Goal: Information Seeking & Learning: Learn about a topic

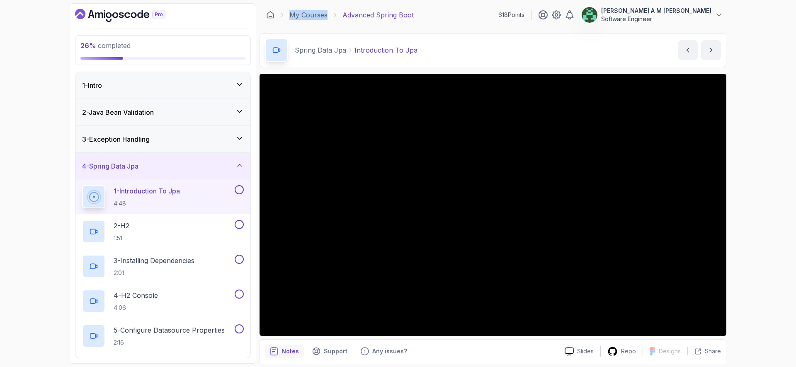
click at [239, 190] on button at bounding box center [239, 189] width 9 height 9
click at [198, 224] on div "2 - H2 1:51" at bounding box center [157, 231] width 151 height 23
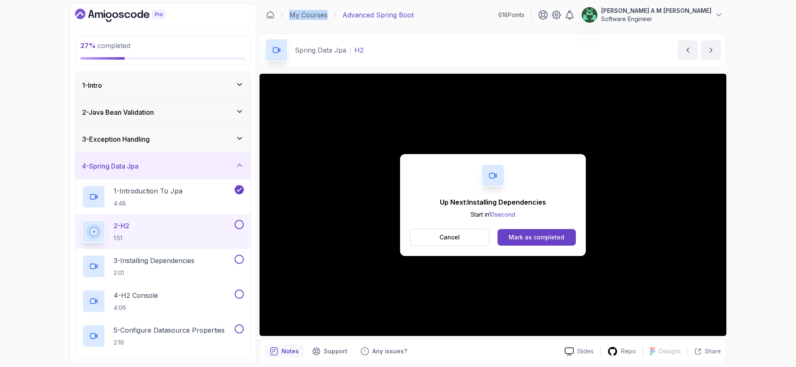
click at [238, 225] on button at bounding box center [239, 224] width 9 height 9
click at [209, 262] on div "3 - Installing Dependencies 2:01" at bounding box center [157, 266] width 151 height 23
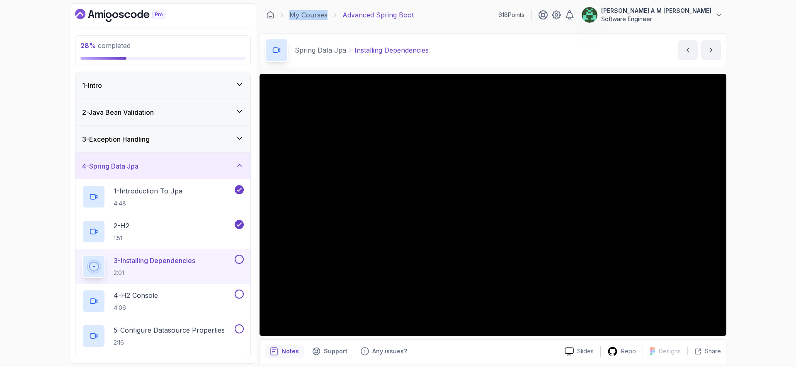
click at [236, 260] on button at bounding box center [239, 259] width 9 height 9
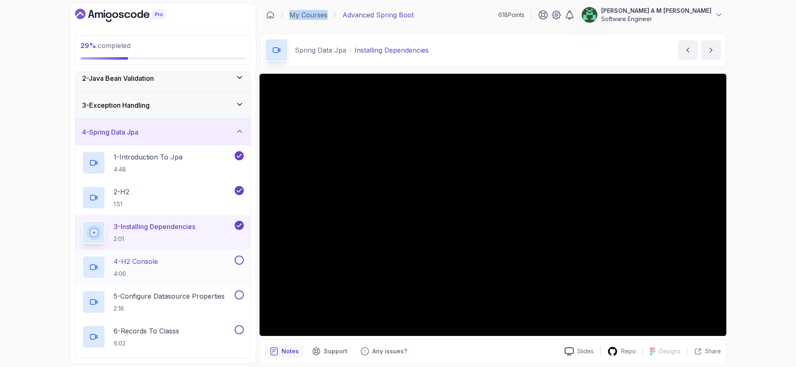
click at [191, 269] on div "4 - H2 Console 4:06" at bounding box center [157, 267] width 151 height 23
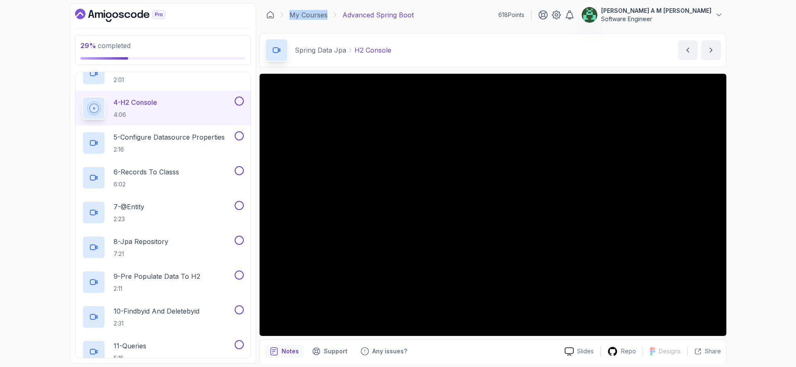
scroll to position [194, 0]
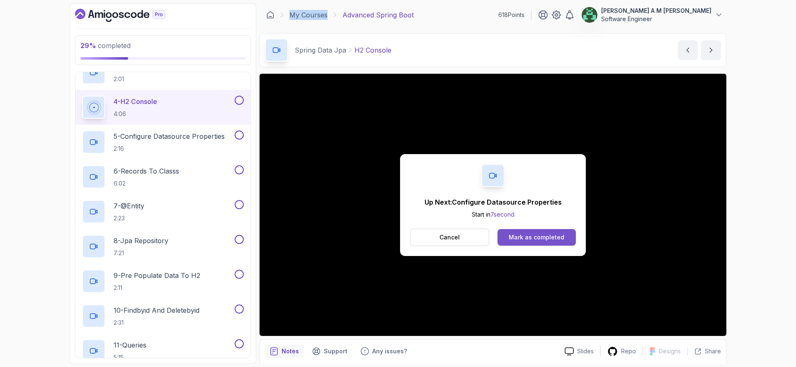
click at [529, 233] on button "Mark as completed" at bounding box center [537, 237] width 78 height 17
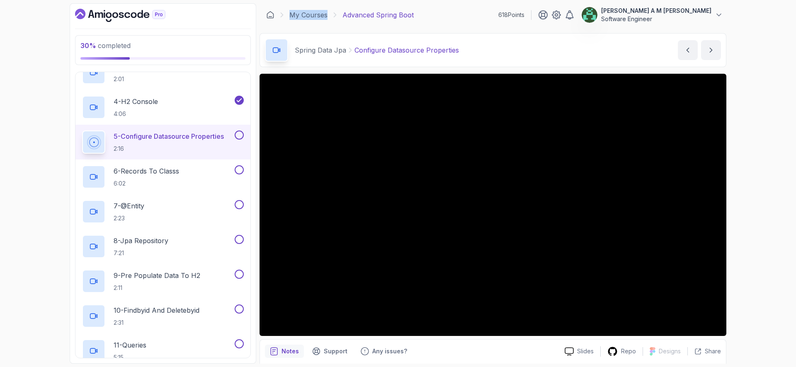
click at [241, 136] on button at bounding box center [239, 135] width 9 height 9
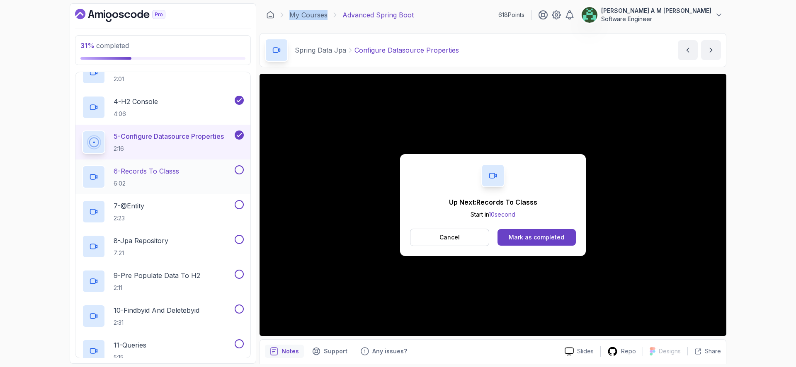
click at [192, 175] on div "6 - Records To Classs 6:02" at bounding box center [157, 176] width 151 height 23
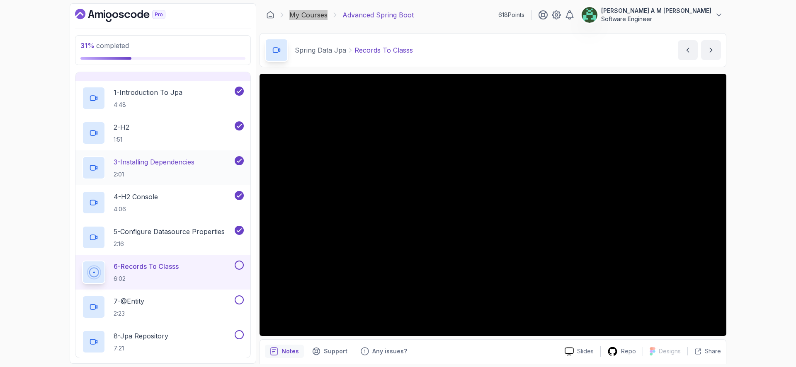
scroll to position [100, 0]
click at [240, 265] on button at bounding box center [239, 264] width 9 height 9
click at [206, 297] on div "7 - @Entity 2:23" at bounding box center [157, 306] width 151 height 23
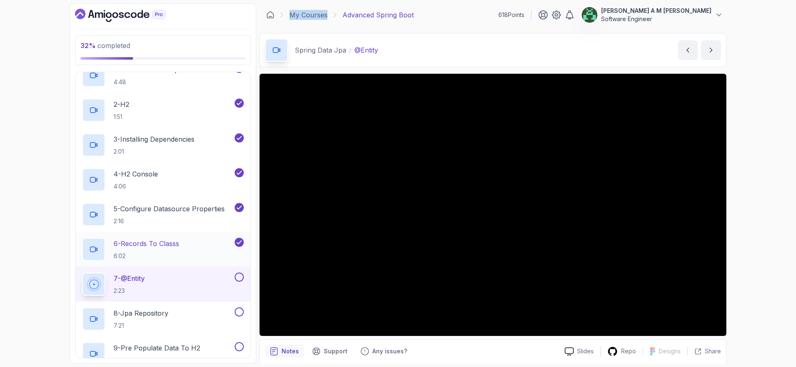
scroll to position [176, 0]
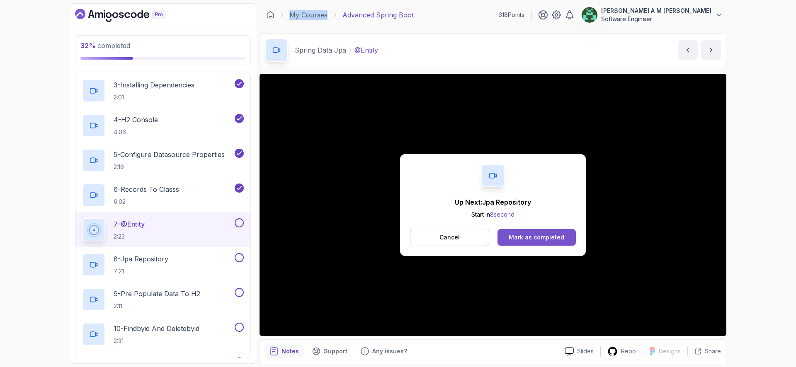
click at [515, 229] on button "Mark as completed" at bounding box center [537, 237] width 78 height 17
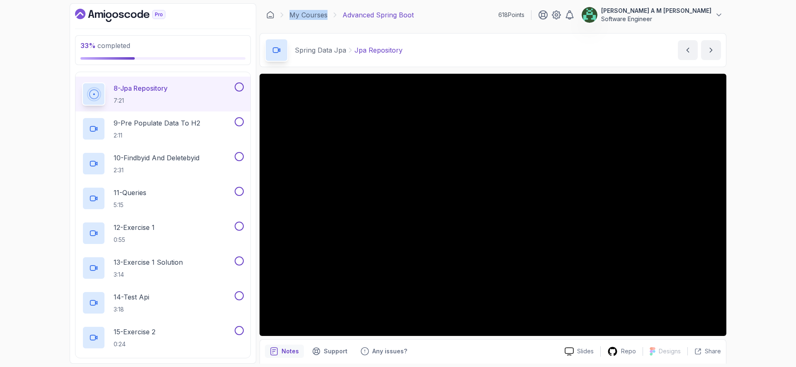
scroll to position [347, 0]
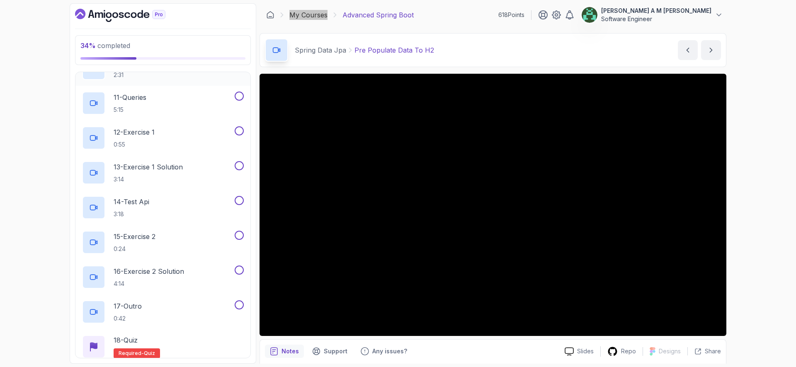
scroll to position [454, 0]
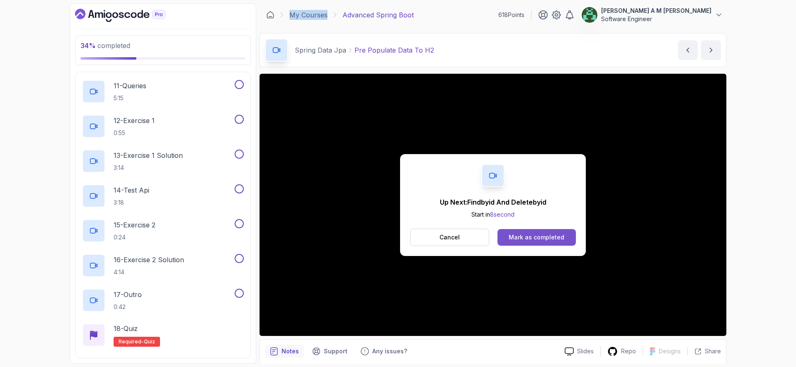
click at [512, 234] on div "Mark as completed" at bounding box center [537, 237] width 56 height 8
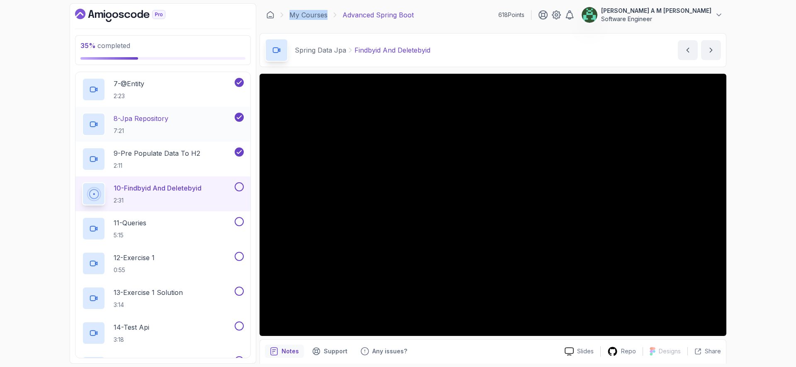
scroll to position [318, 0]
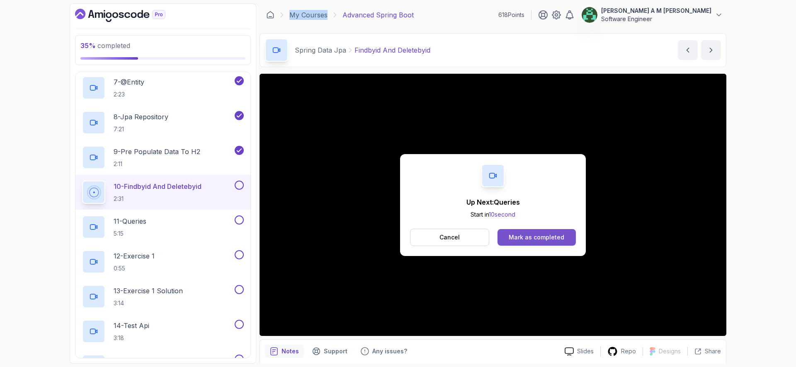
click at [538, 238] on div "Mark as completed" at bounding box center [537, 237] width 56 height 8
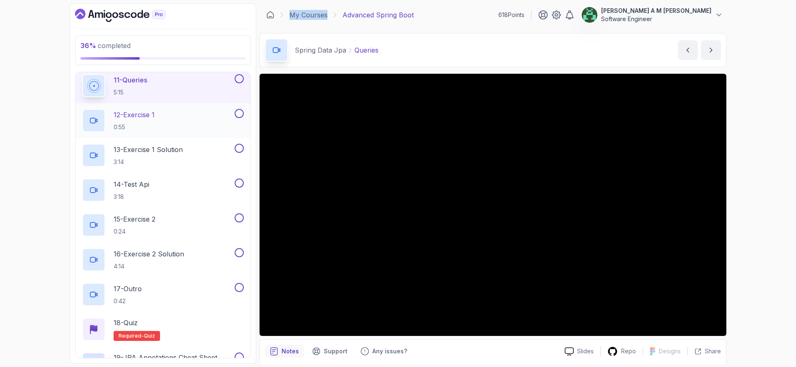
scroll to position [462, 0]
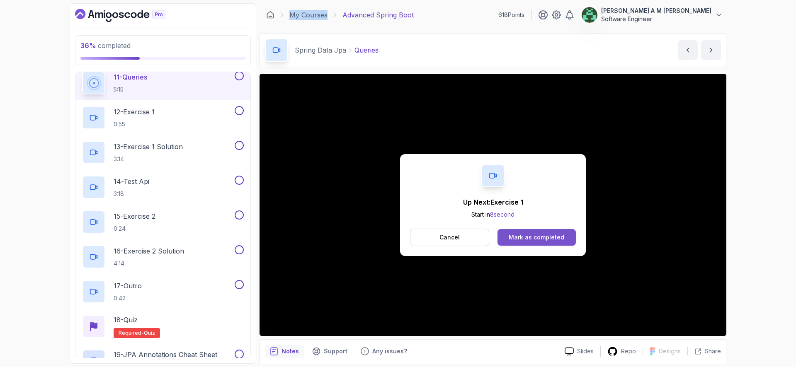
click at [526, 233] on div "Mark as completed" at bounding box center [537, 237] width 56 height 8
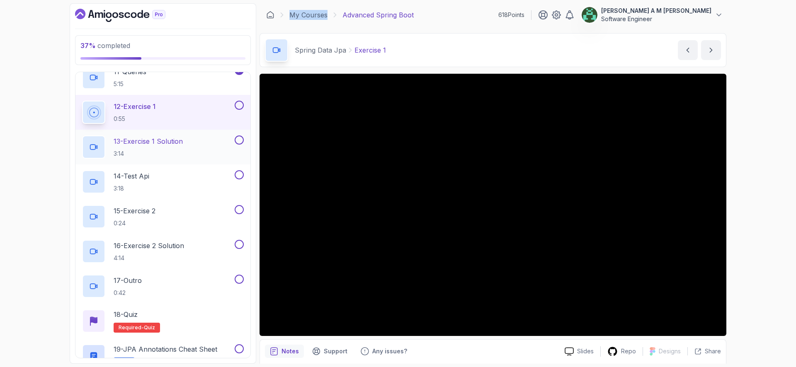
click at [175, 149] on h2 "13 - Exercise 1 Solution 3:14" at bounding box center [148, 147] width 69 height 22
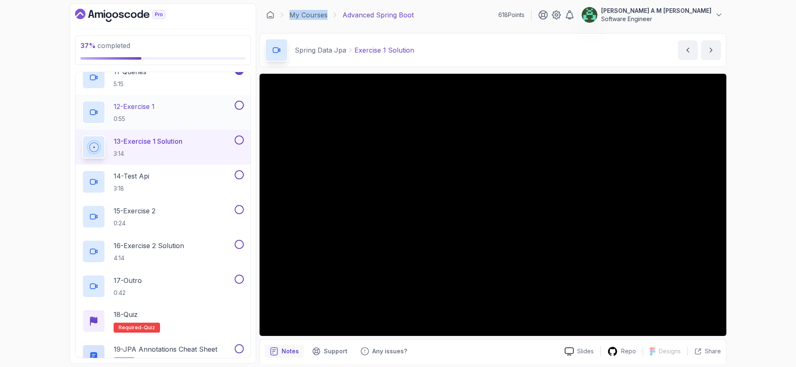
click at [240, 107] on button at bounding box center [239, 105] width 9 height 9
click at [240, 140] on button at bounding box center [239, 140] width 9 height 9
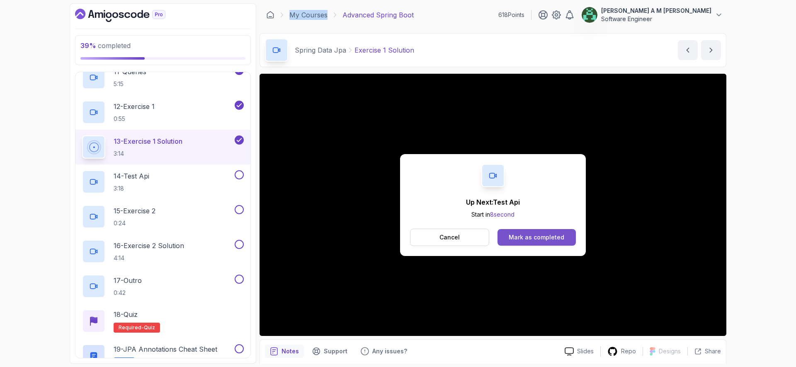
click at [538, 237] on div "Mark as completed" at bounding box center [537, 237] width 56 height 8
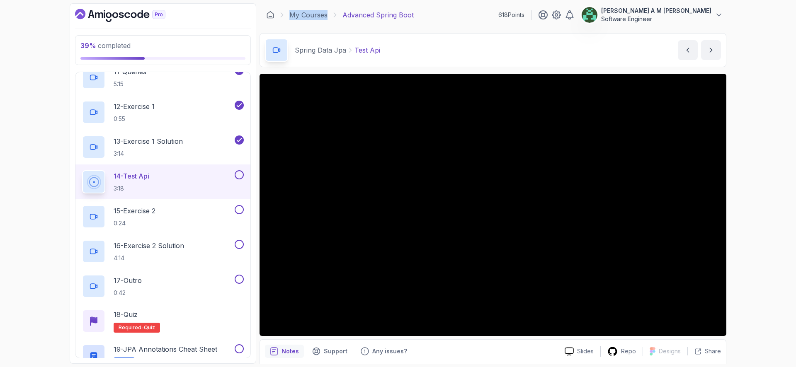
click at [239, 171] on button at bounding box center [239, 174] width 9 height 9
click at [214, 212] on div "15 - Exercise 2 0:24" at bounding box center [157, 216] width 151 height 23
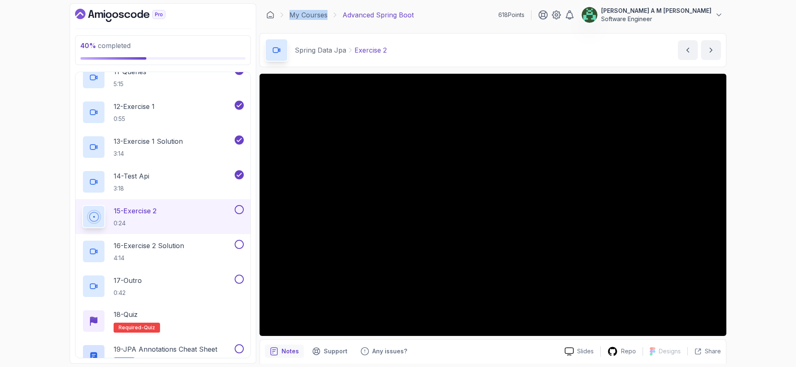
click at [240, 209] on button at bounding box center [239, 209] width 9 height 9
click at [201, 250] on div "16 - Exercise 2 Solution 4:14" at bounding box center [157, 251] width 151 height 23
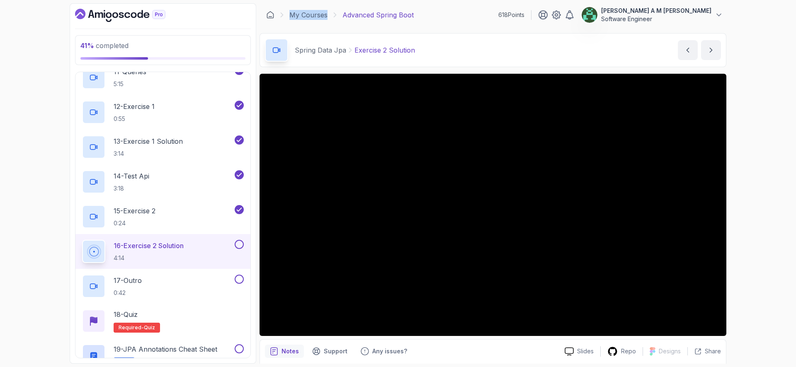
click at [241, 245] on button at bounding box center [239, 244] width 9 height 9
click at [211, 285] on div "17 - Outro 0:42" at bounding box center [157, 286] width 151 height 23
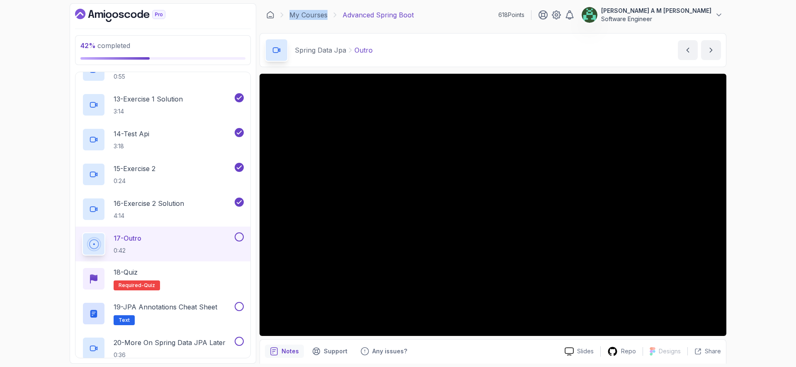
scroll to position [521, 0]
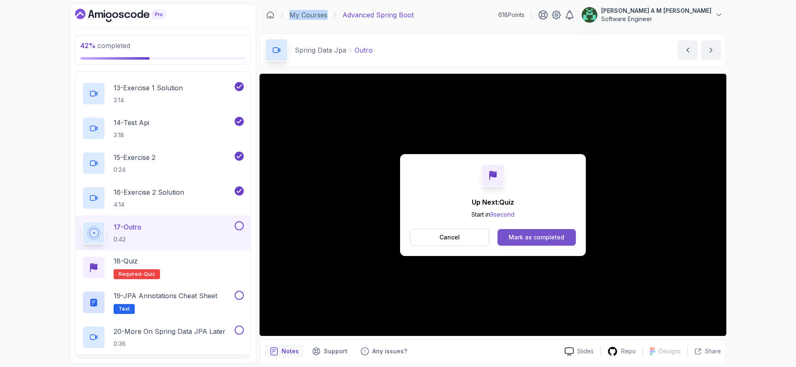
click at [528, 233] on button "Mark as completed" at bounding box center [537, 237] width 78 height 17
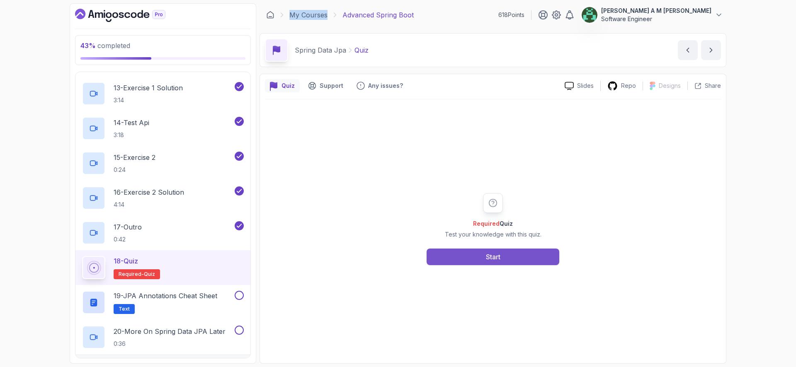
click at [505, 255] on button "Start" at bounding box center [493, 257] width 133 height 17
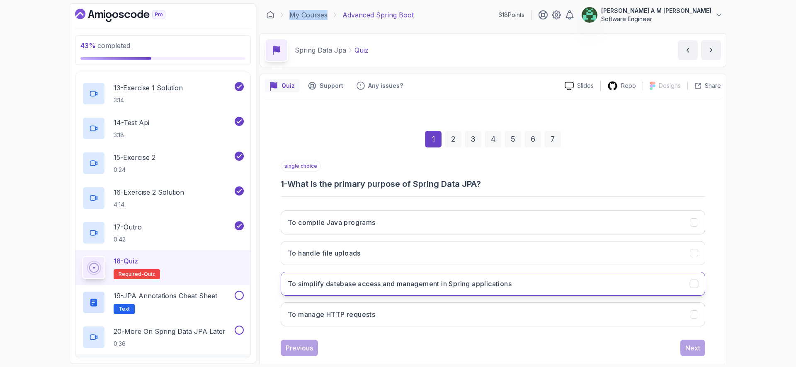
click at [498, 293] on button "To simplify database access and management in Spring applications" at bounding box center [493, 284] width 425 height 24
click at [697, 343] on div "Next" at bounding box center [692, 348] width 15 height 10
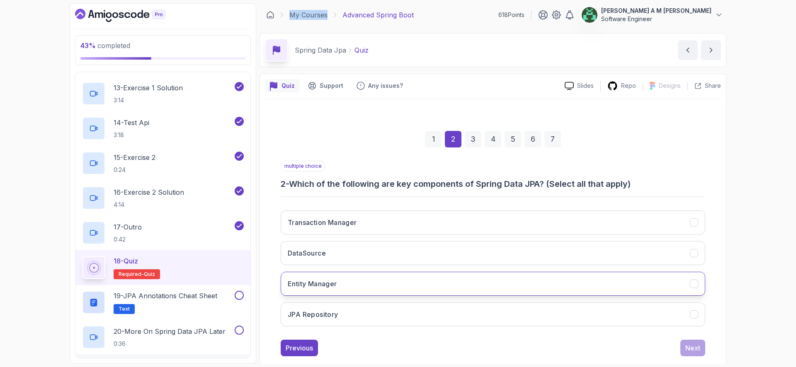
click at [458, 283] on button "Entity Manager" at bounding box center [493, 284] width 425 height 24
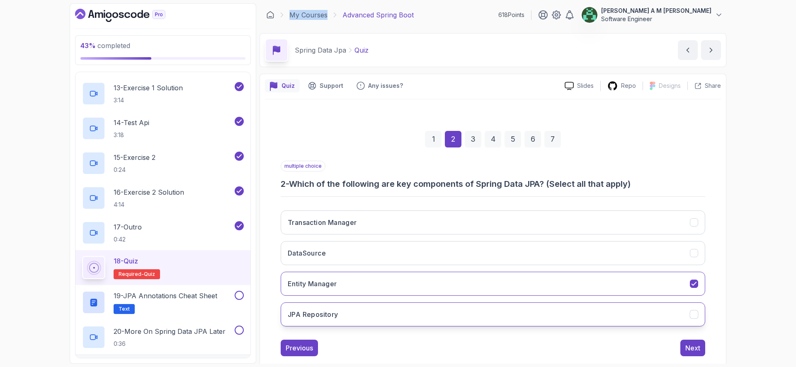
click at [455, 317] on button "JPA Repository" at bounding box center [493, 315] width 425 height 24
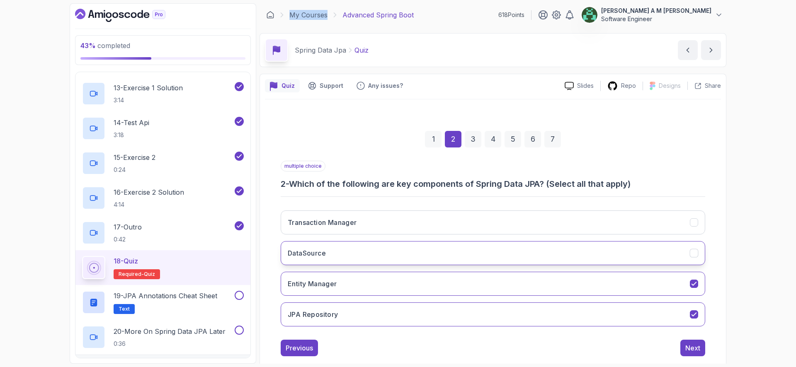
click at [469, 243] on button "DataSource" at bounding box center [493, 253] width 425 height 24
click at [471, 222] on button "Transaction Manager" at bounding box center [493, 223] width 425 height 24
click at [687, 343] on div "Next" at bounding box center [692, 348] width 15 height 10
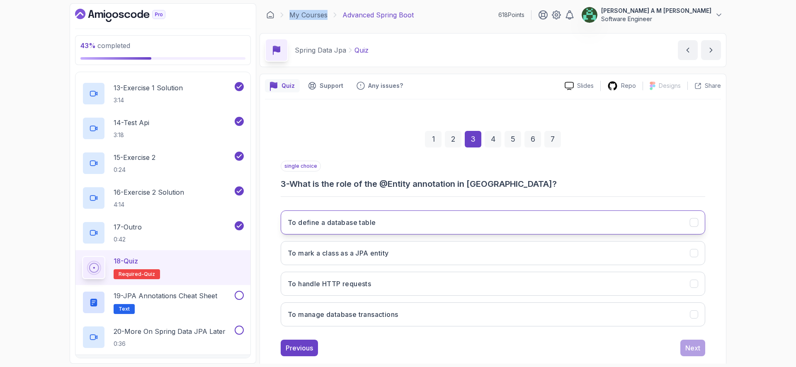
click at [539, 223] on button "To define a database table" at bounding box center [493, 223] width 425 height 24
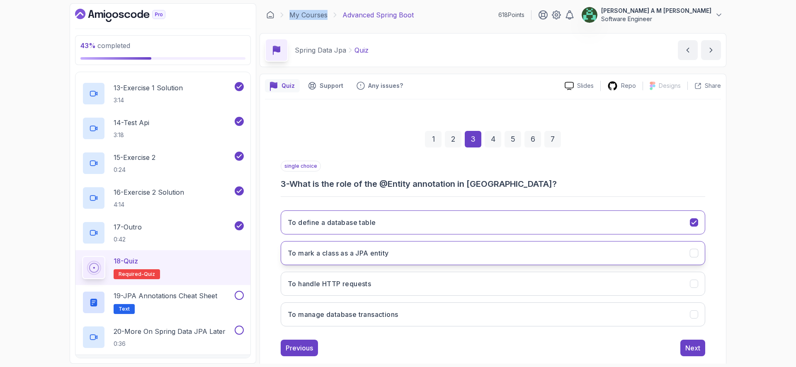
click at [549, 260] on button "To mark a class as a JPA entity" at bounding box center [493, 253] width 425 height 24
click at [685, 346] on div "Next" at bounding box center [692, 348] width 15 height 10
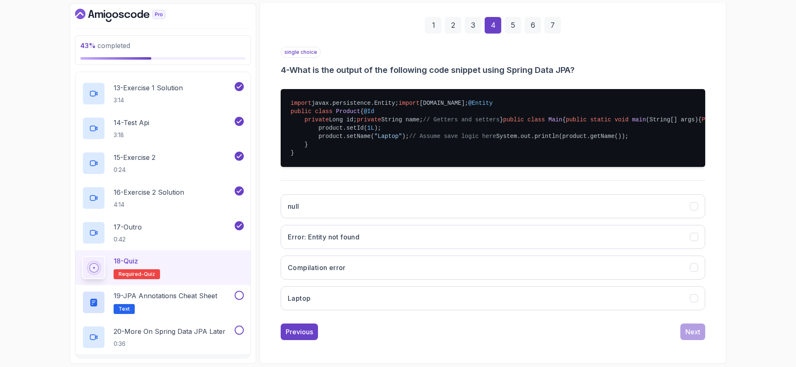
scroll to position [190, 0]
click at [493, 219] on button "null" at bounding box center [493, 206] width 425 height 24
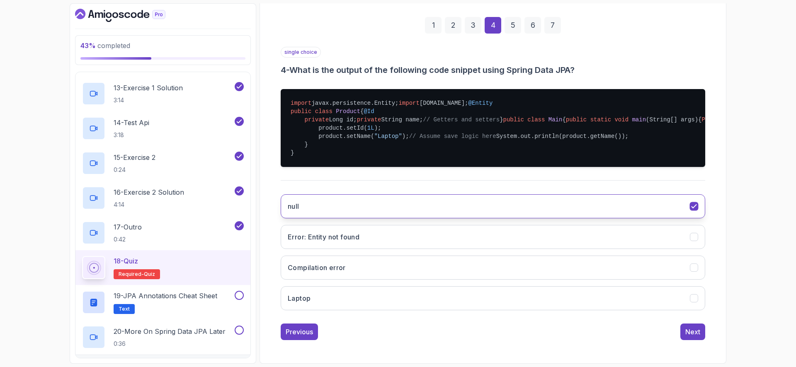
scroll to position [230, 0]
click at [690, 329] on div "Next" at bounding box center [692, 332] width 15 height 10
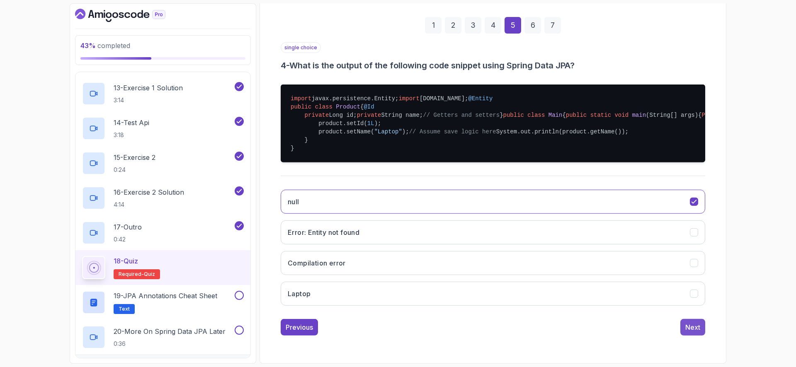
scroll to position [16, 0]
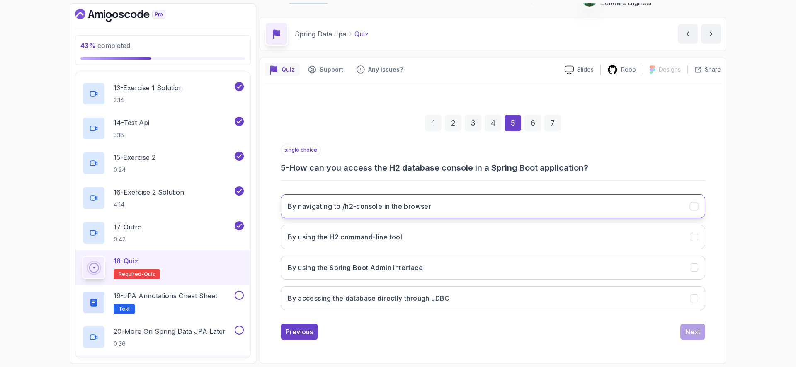
click at [498, 215] on button "By navigating to /h2-console in the browser" at bounding box center [493, 206] width 425 height 24
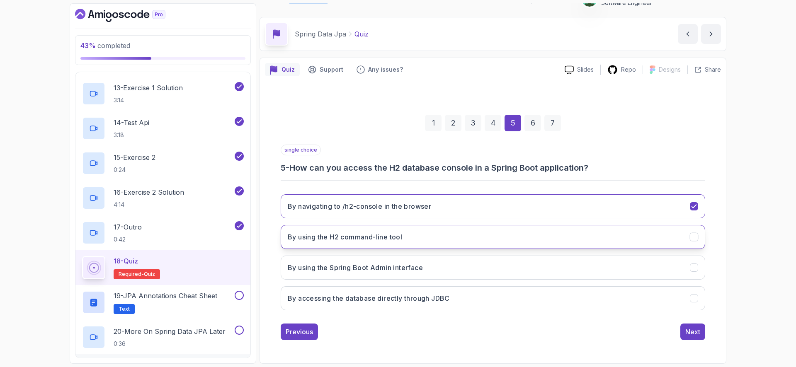
click at [506, 235] on button "By using the H2 command-line tool" at bounding box center [493, 237] width 425 height 24
click at [506, 211] on button "By navigating to /h2-console in the browser" at bounding box center [493, 206] width 425 height 24
click at [705, 336] on div "1 2 3 4 5 6 7 single choice 5 - How can you access the H2 database console in a…" at bounding box center [493, 221] width 456 height 252
click at [695, 334] on div "Next" at bounding box center [692, 332] width 15 height 10
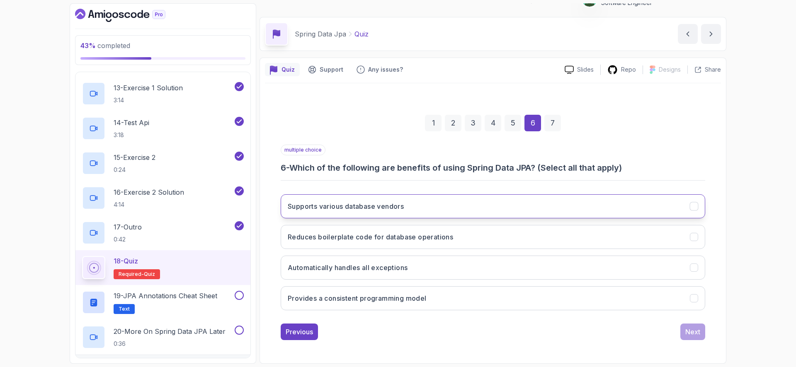
click at [572, 201] on button "Supports various database vendors" at bounding box center [493, 206] width 425 height 24
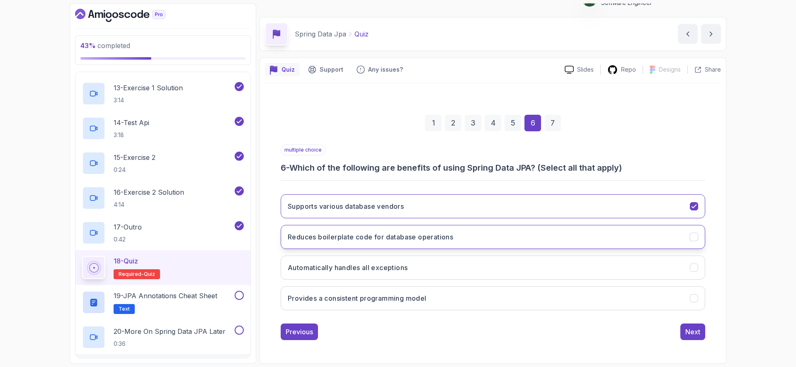
click at [565, 234] on button "Reduces boilerplate code for database operations" at bounding box center [493, 237] width 425 height 24
click at [553, 298] on button "Provides a consistent programming model" at bounding box center [493, 299] width 425 height 24
click at [695, 326] on button "Next" at bounding box center [692, 332] width 25 height 17
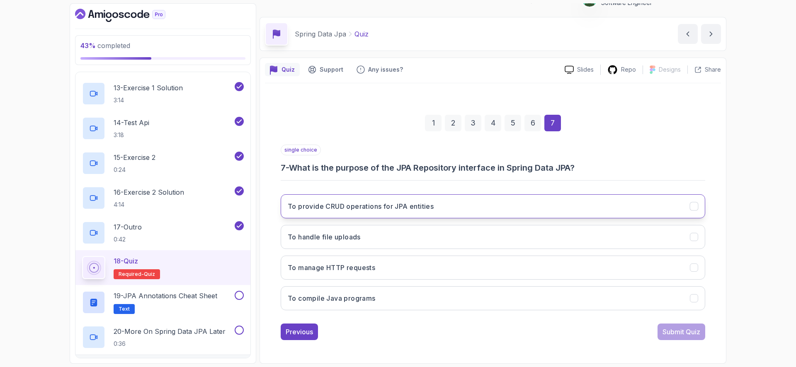
click at [515, 209] on button "To provide CRUD operations for JPA entities" at bounding box center [493, 206] width 425 height 24
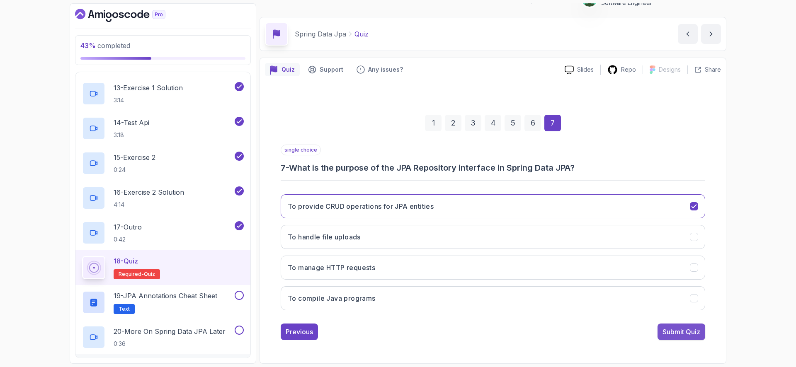
click at [676, 331] on div "Submit Quiz" at bounding box center [682, 332] width 38 height 10
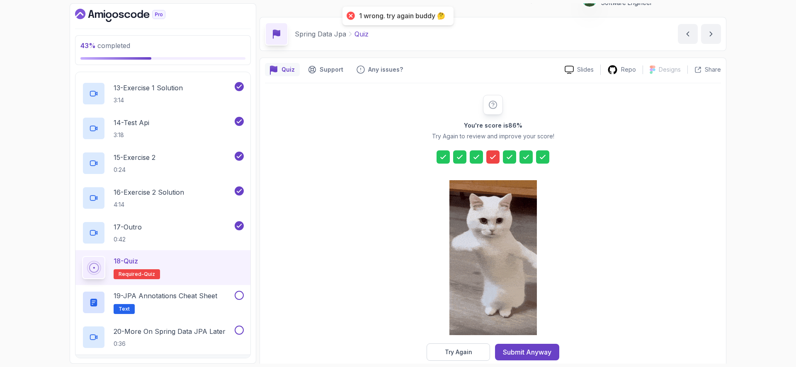
scroll to position [30, 0]
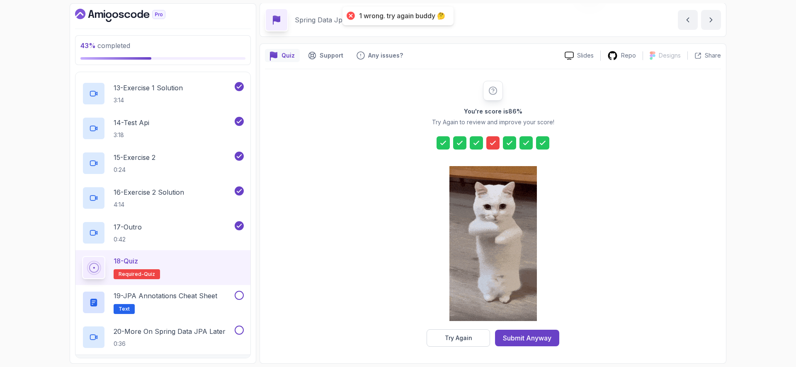
click at [490, 146] on icon at bounding box center [493, 143] width 8 height 8
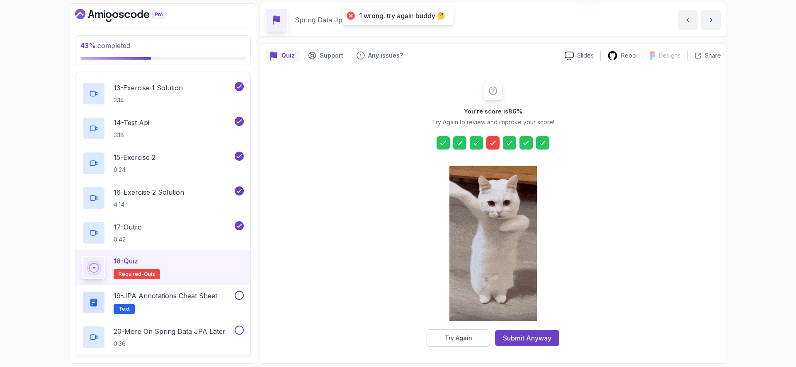
click at [461, 344] on button "Try Again" at bounding box center [458, 338] width 63 height 17
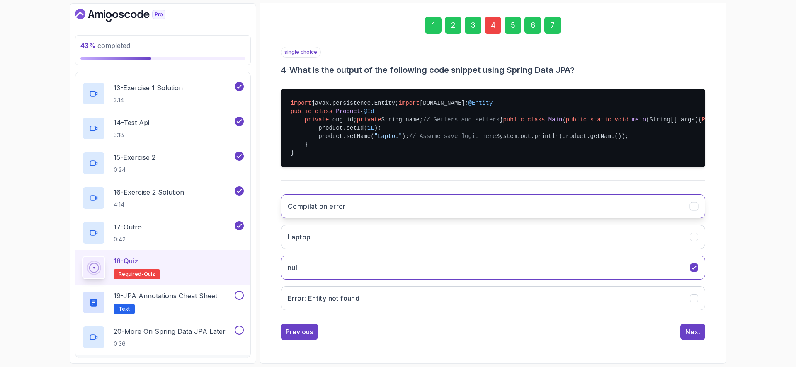
scroll to position [218, 0]
click at [444, 279] on button "null" at bounding box center [493, 268] width 425 height 24
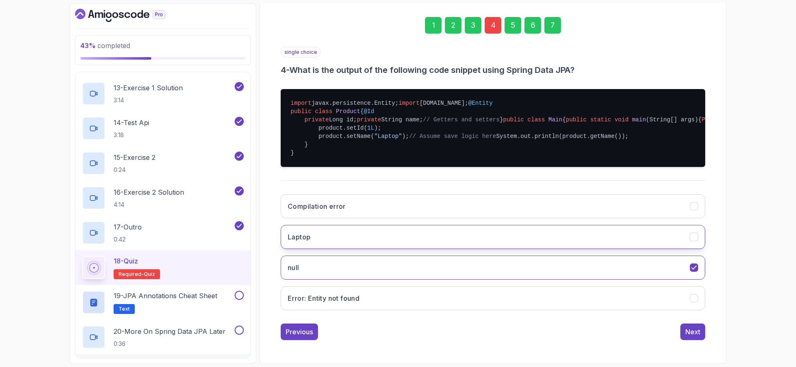
click at [460, 242] on button "Laptop" at bounding box center [493, 237] width 425 height 24
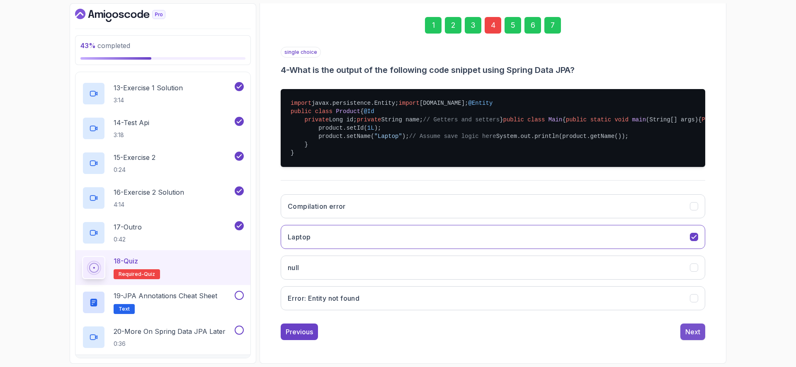
click at [695, 338] on button "Next" at bounding box center [692, 332] width 25 height 17
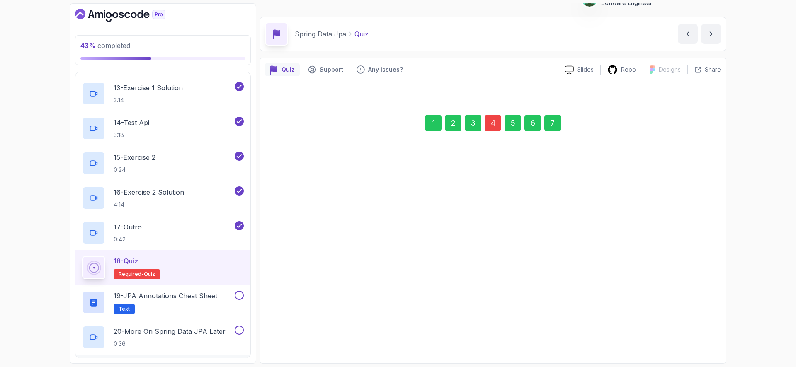
scroll to position [16, 0]
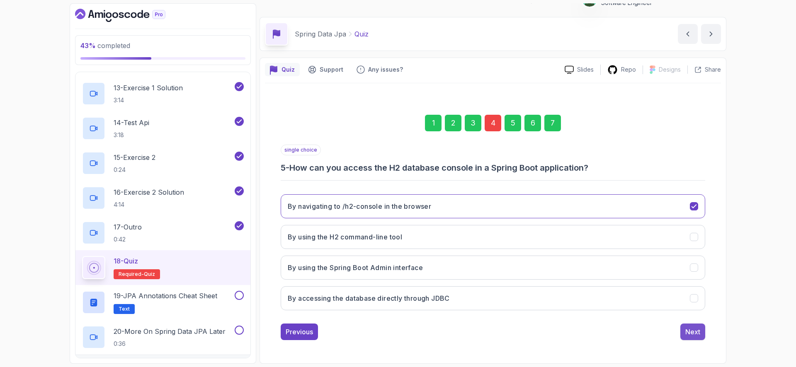
click at [690, 329] on div "Next" at bounding box center [692, 332] width 15 height 10
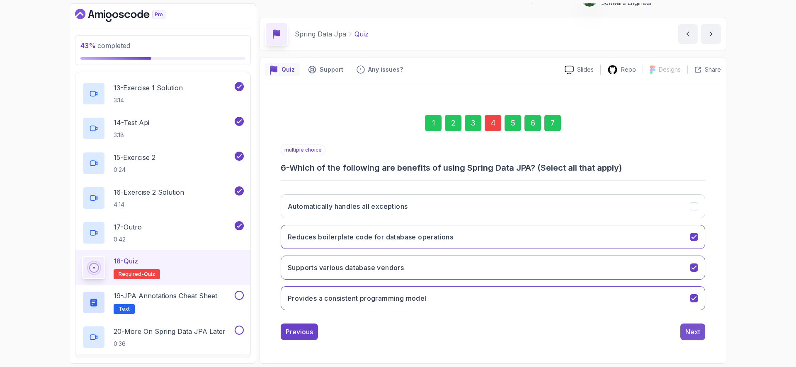
click at [689, 336] on div "Next" at bounding box center [692, 332] width 15 height 10
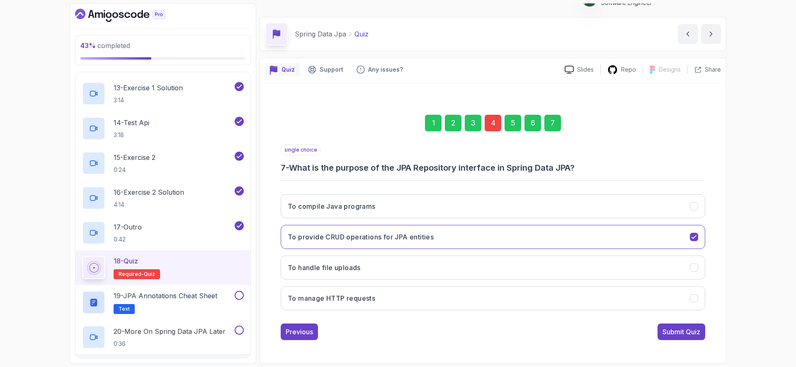
click at [689, 336] on div "Submit Quiz" at bounding box center [682, 332] width 38 height 10
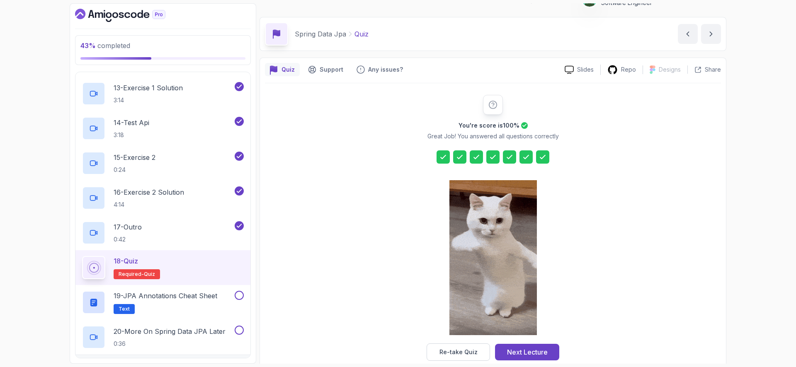
scroll to position [30, 0]
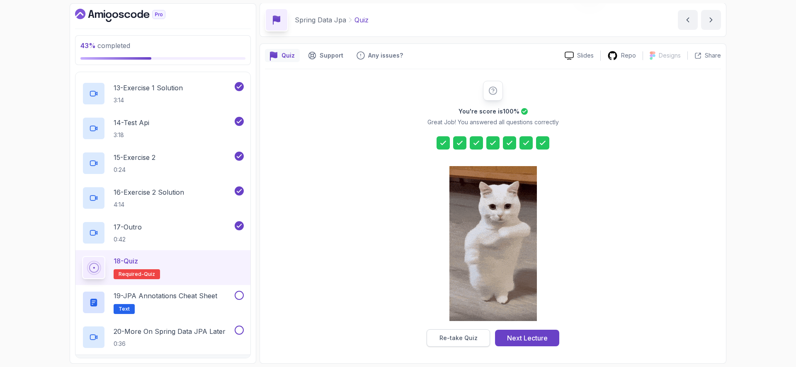
click at [472, 338] on div "Re-take Quiz" at bounding box center [459, 338] width 38 height 8
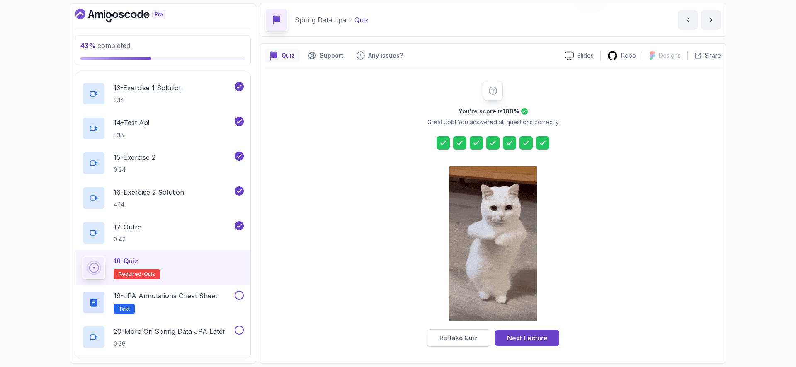
scroll to position [16, 0]
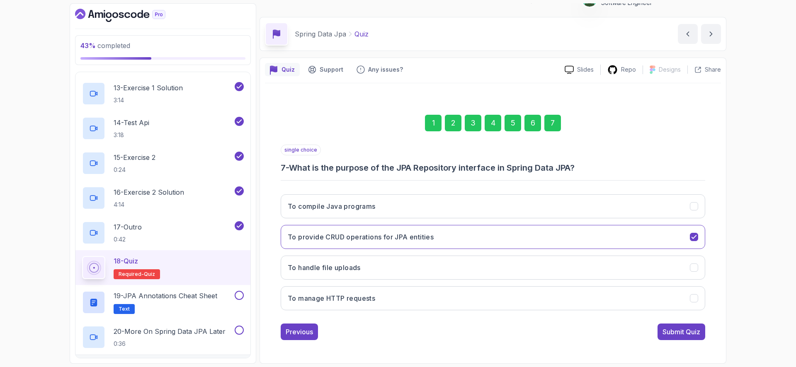
click at [492, 121] on div "4" at bounding box center [493, 123] width 17 height 17
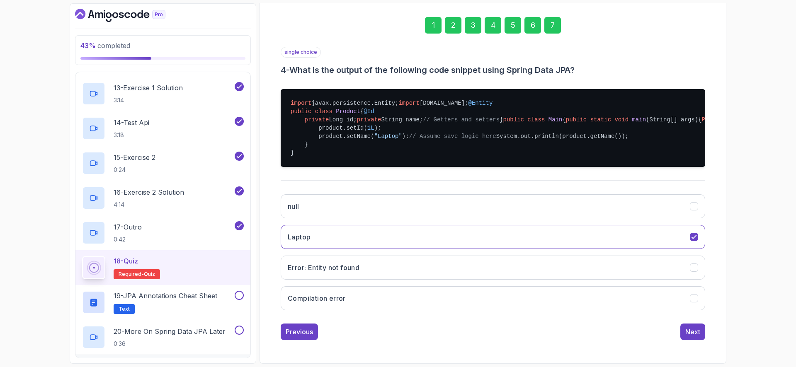
scroll to position [214, 0]
drag, startPoint x: 386, startPoint y: 155, endPoint x: 444, endPoint y: 153, distance: 58.1
click at [444, 153] on pre "import javax.persistence.Entity; import javax.persistence.Id; @Entity public cl…" at bounding box center [493, 128] width 425 height 78
copy pre "product.getName()"
click at [412, 153] on pre "import javax.persistence.Entity; import javax.persistence.Id; @Entity public cl…" at bounding box center [493, 128] width 425 height 78
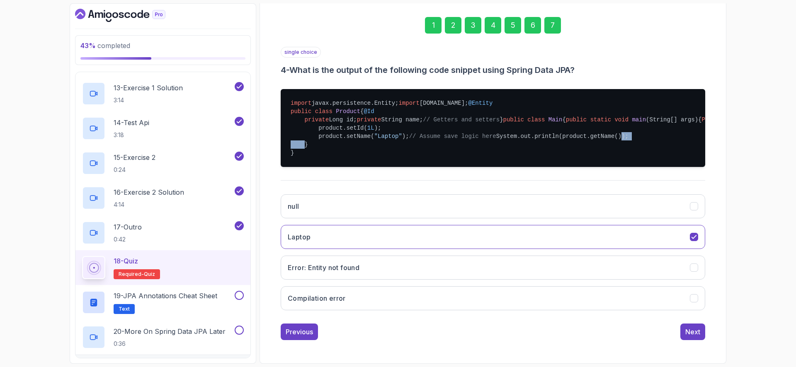
click at [412, 153] on pre "import javax.persistence.Entity; import javax.persistence.Id; @Entity public cl…" at bounding box center [493, 128] width 425 height 78
click at [356, 128] on pre "import javax.persistence.Entity; import javax.persistence.Id; @Entity public cl…" at bounding box center [493, 128] width 425 height 78
click at [364, 138] on pre "import javax.persistence.Entity; import javax.persistence.Id; @Entity public cl…" at bounding box center [493, 128] width 425 height 78
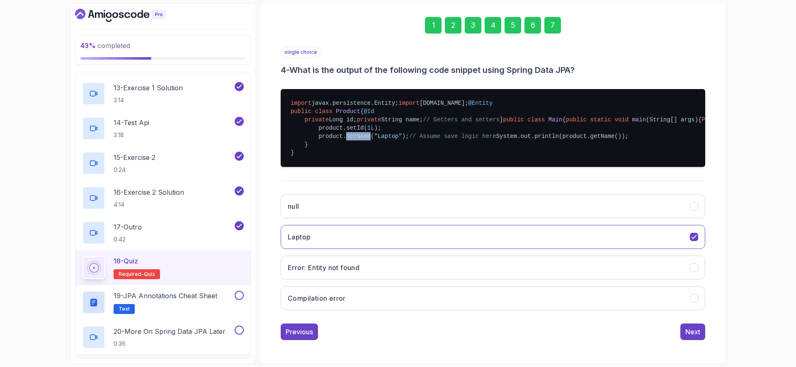
click at [356, 133] on pre "import javax.persistence.Entity; import javax.persistence.Id; @Entity public cl…" at bounding box center [493, 128] width 425 height 78
click at [353, 128] on pre "import javax.persistence.Entity; import javax.persistence.Id; @Entity public cl…" at bounding box center [493, 128] width 425 height 78
click at [357, 135] on pre "import javax.persistence.Entity; import javax.persistence.Id; @Entity public cl…" at bounding box center [493, 128] width 425 height 78
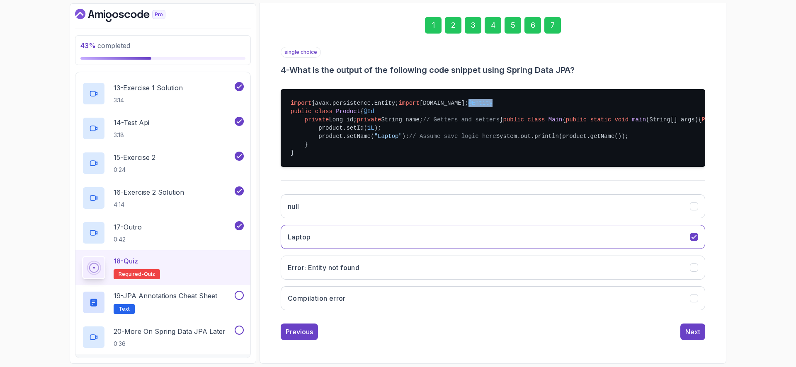
drag, startPoint x: 316, startPoint y: 29, endPoint x: 291, endPoint y: 31, distance: 24.1
click at [291, 89] on pre "import javax.persistence.Entity; import javax.persistence.Id; @Entity public cl…" at bounding box center [493, 128] width 425 height 78
click at [375, 89] on pre "import javax.persistence.Entity; import javax.persistence.Id; @Entity public cl…" at bounding box center [493, 128] width 425 height 78
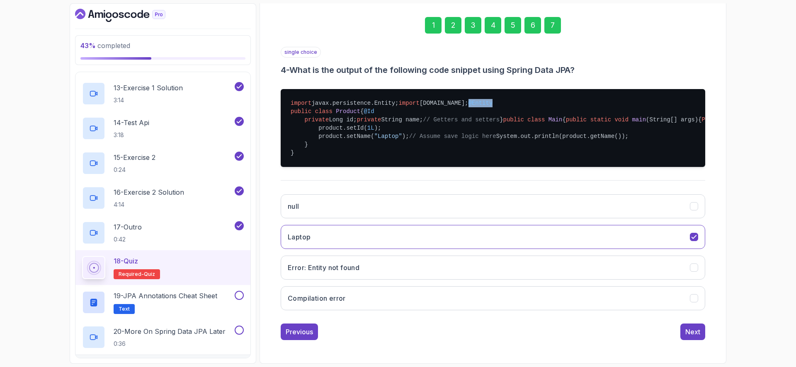
drag, startPoint x: 322, startPoint y: 41, endPoint x: 283, endPoint y: 43, distance: 39.0
click at [283, 89] on pre "import javax.persistence.Entity; import javax.persistence.Id; @Entity public cl…" at bounding box center [493, 128] width 425 height 78
click at [698, 331] on div "Next" at bounding box center [692, 332] width 15 height 10
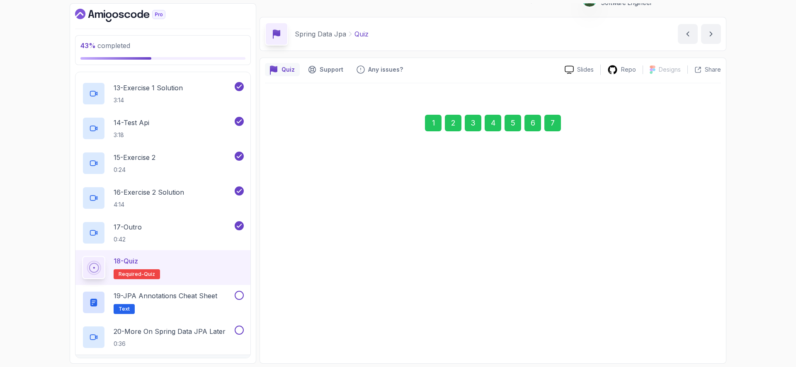
scroll to position [16, 0]
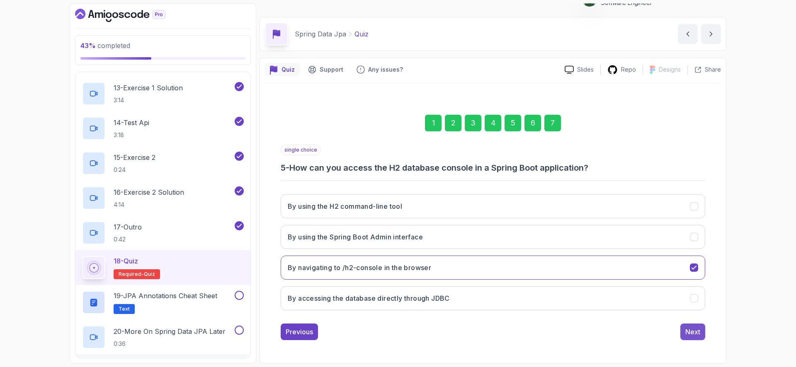
click at [690, 324] on button "Next" at bounding box center [692, 332] width 25 height 17
click at [693, 329] on div "Next" at bounding box center [692, 332] width 15 height 10
click at [693, 336] on div "Submit Quiz" at bounding box center [682, 332] width 38 height 10
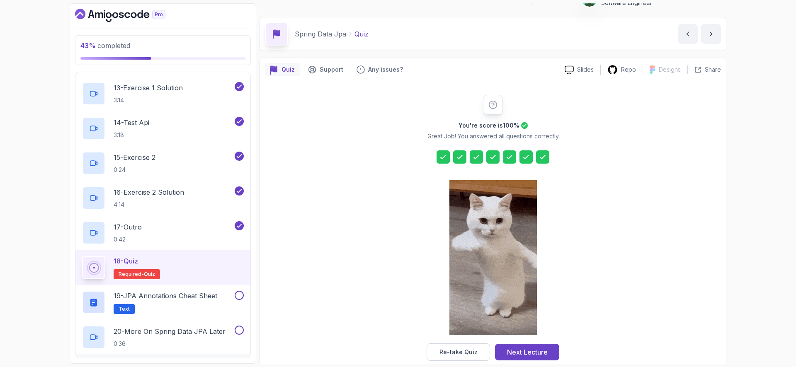
scroll to position [30, 0]
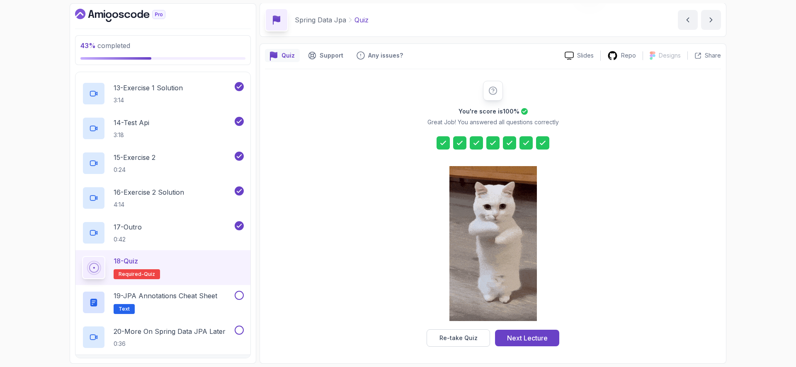
click at [543, 347] on div "Re-take Quiz Next Lecture" at bounding box center [493, 338] width 133 height 17
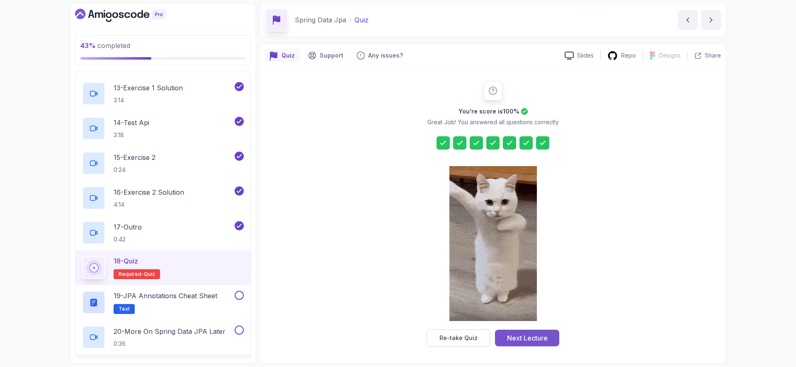
click at [543, 339] on div "Next Lecture" at bounding box center [527, 338] width 41 height 10
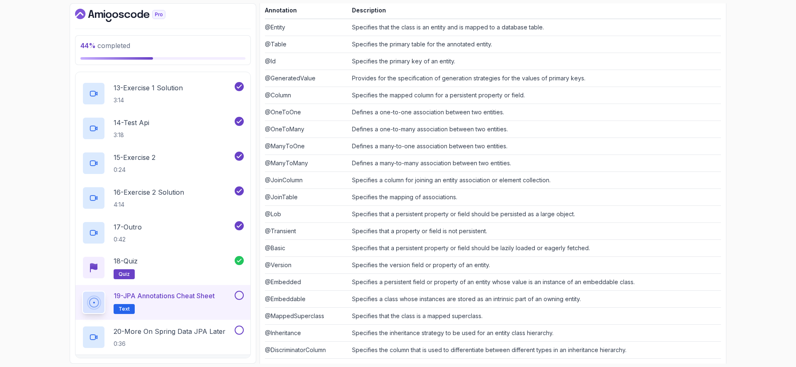
scroll to position [183, 0]
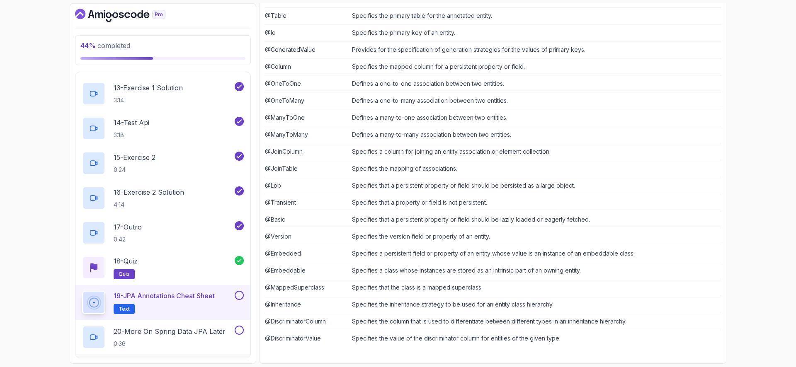
click at [237, 297] on button at bounding box center [239, 295] width 9 height 9
click at [210, 334] on p "20 - More On Spring Data JPA Later" at bounding box center [170, 332] width 112 height 10
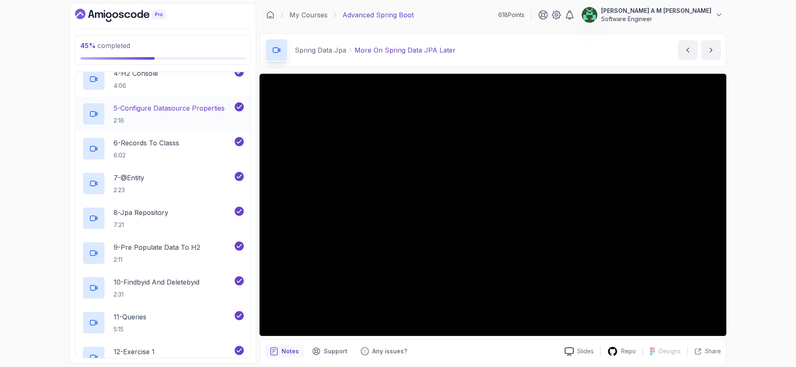
scroll to position [49, 0]
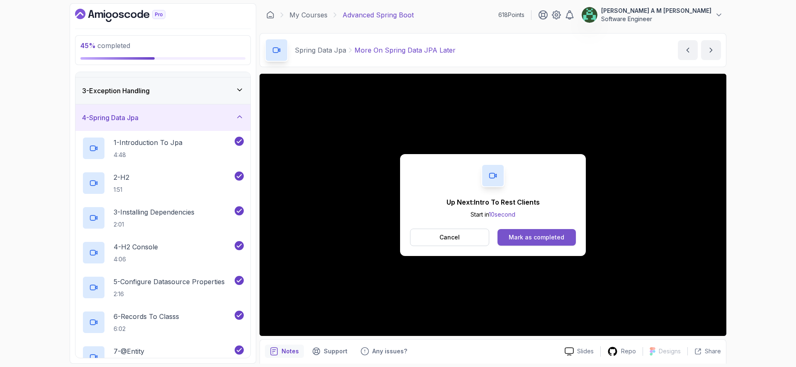
click at [522, 243] on button "Mark as completed" at bounding box center [537, 237] width 78 height 17
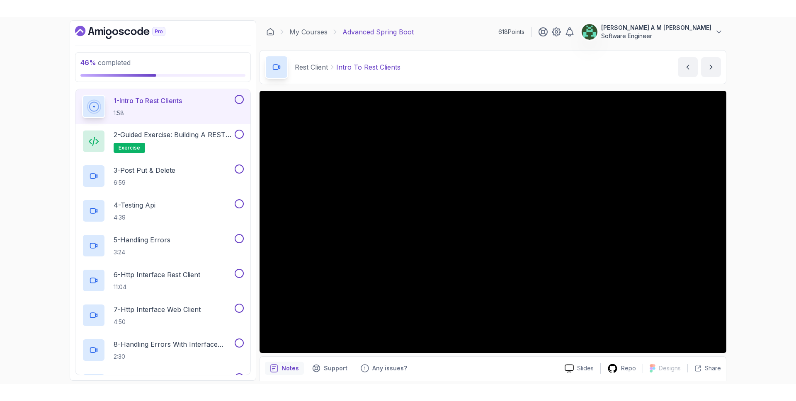
scroll to position [45, 0]
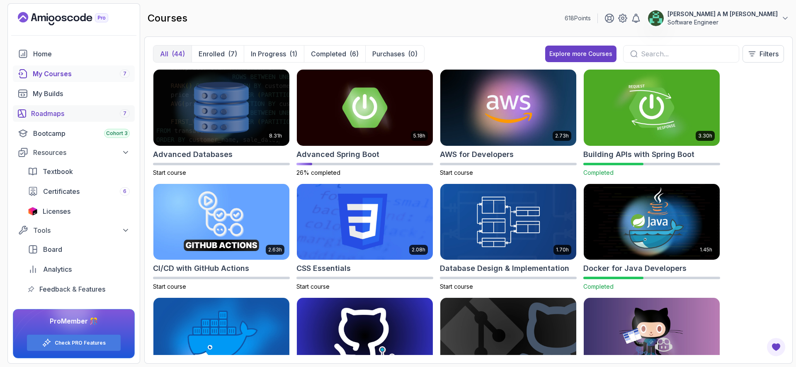
click at [84, 118] on div "Roadmaps 7" at bounding box center [80, 114] width 99 height 10
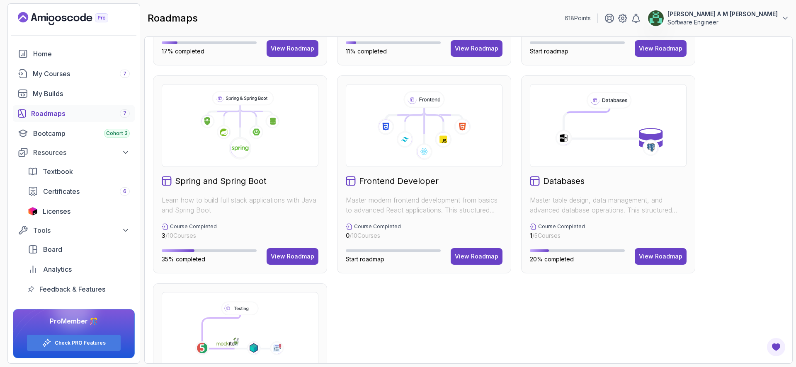
scroll to position [178, 0]
click at [572, 134] on icon at bounding box center [563, 137] width 17 height 17
click at [636, 255] on div "20% completed View Roadmap" at bounding box center [608, 256] width 157 height 17
click at [308, 260] on div "View Roadmap" at bounding box center [293, 256] width 44 height 8
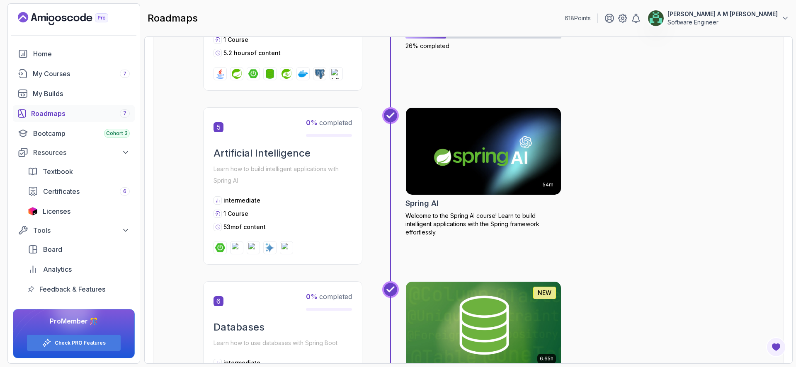
scroll to position [753, 0]
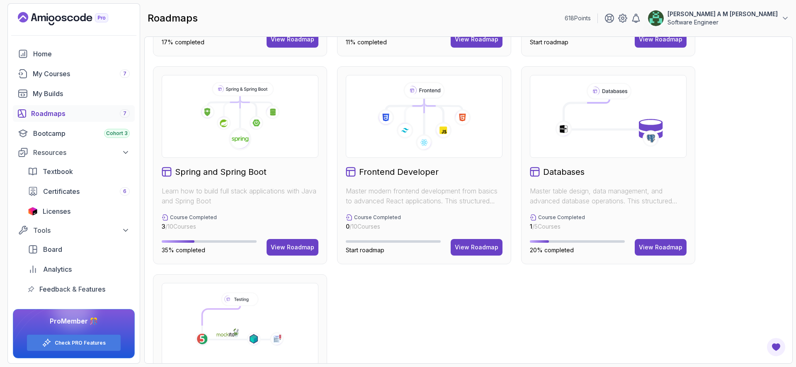
scroll to position [219, 0]
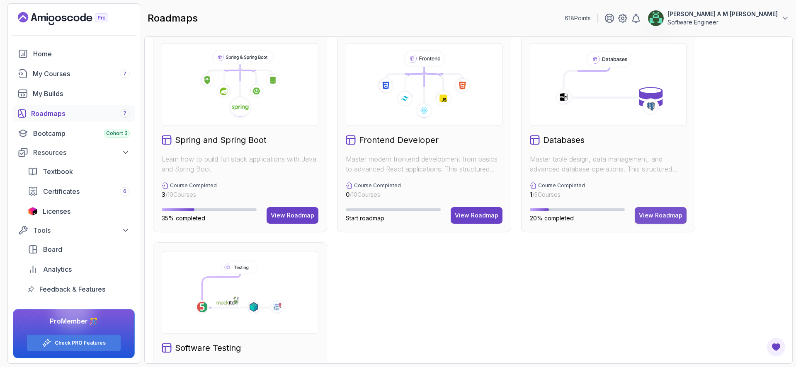
click at [651, 215] on div "View Roadmap" at bounding box center [661, 215] width 44 height 8
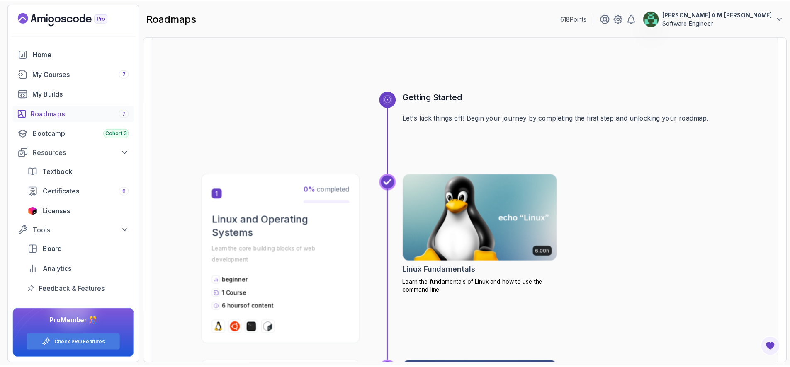
scroll to position [42, 0]
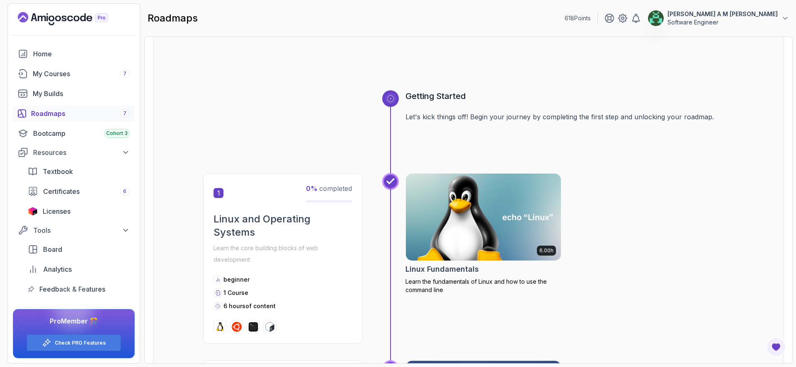
click at [471, 242] on img at bounding box center [483, 217] width 163 height 91
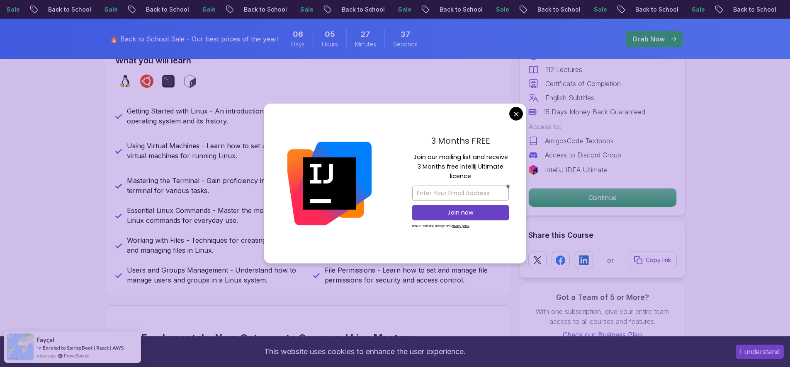
scroll to position [377, 0]
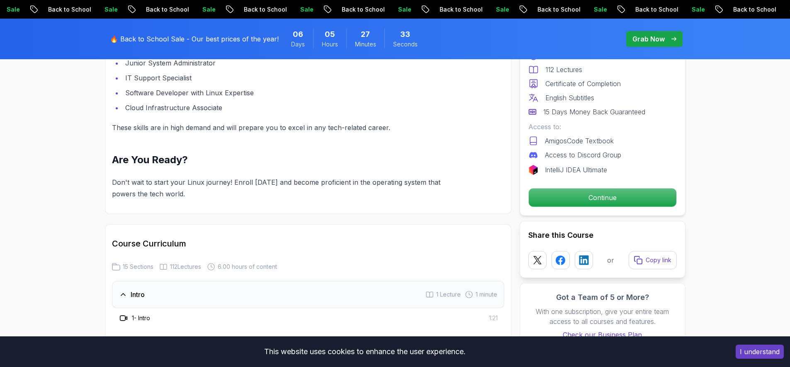
scroll to position [953, 0]
